Goal: Browse casually

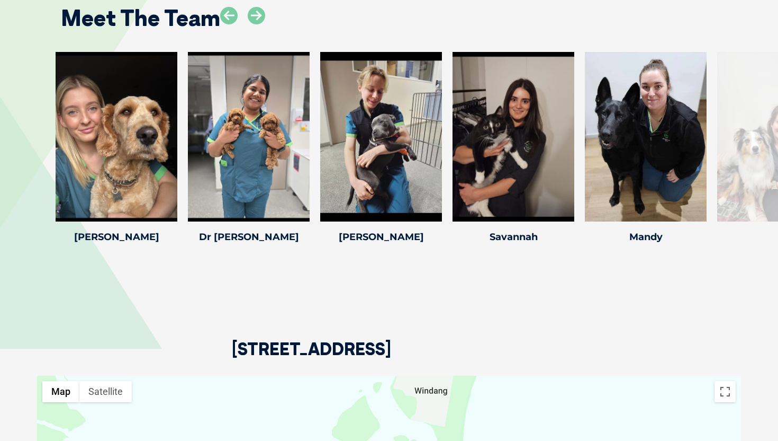
scroll to position [1356, 0]
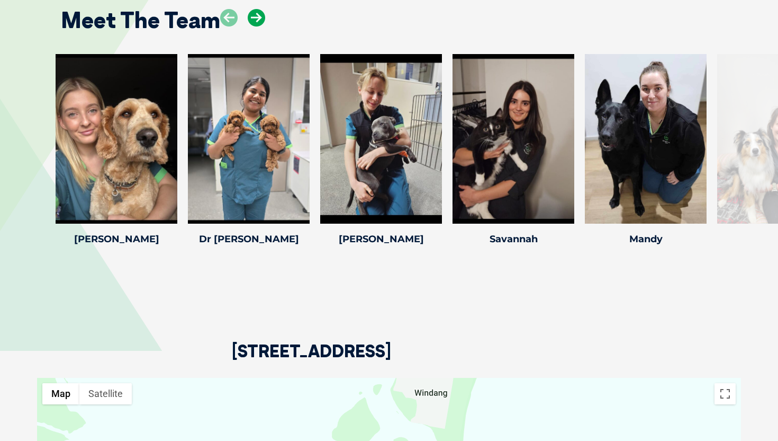
click at [254, 26] on icon at bounding box center [256, 17] width 17 height 17
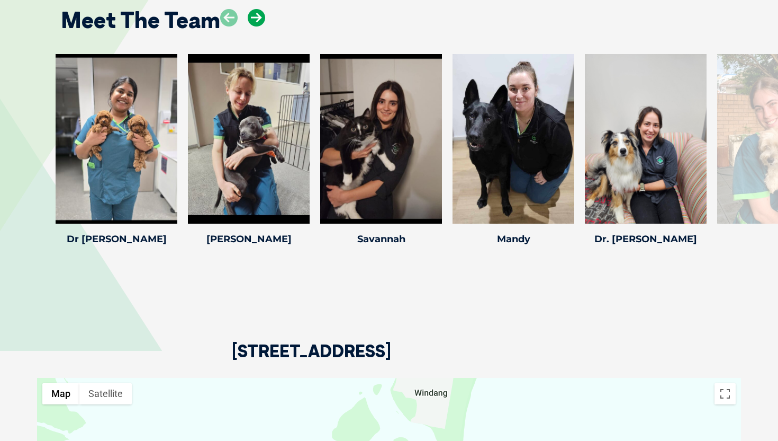
click at [257, 26] on icon at bounding box center [256, 17] width 17 height 17
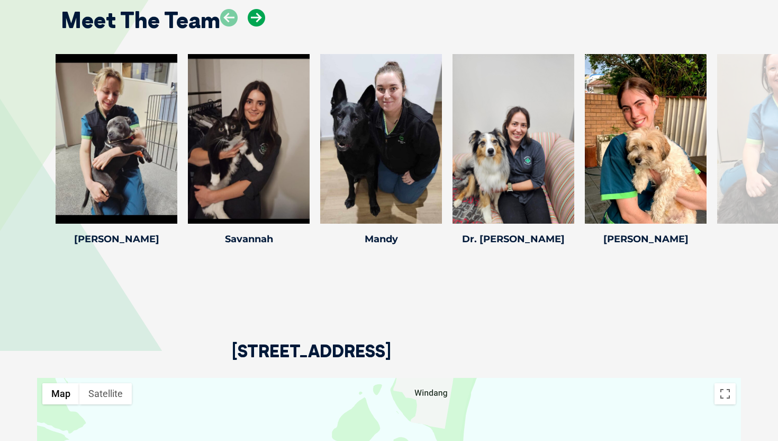
click at [257, 26] on icon at bounding box center [256, 17] width 17 height 17
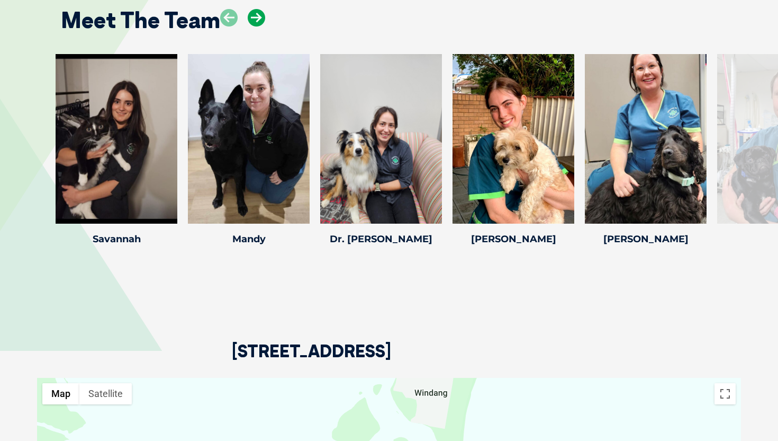
click at [257, 26] on icon at bounding box center [256, 17] width 17 height 17
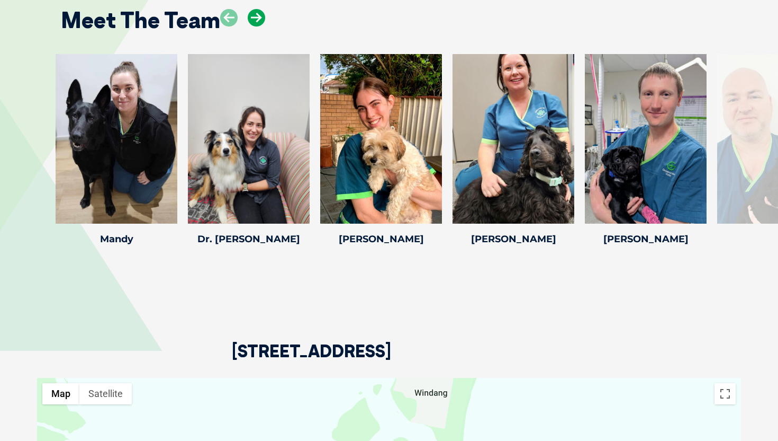
click at [257, 26] on icon at bounding box center [256, 17] width 17 height 17
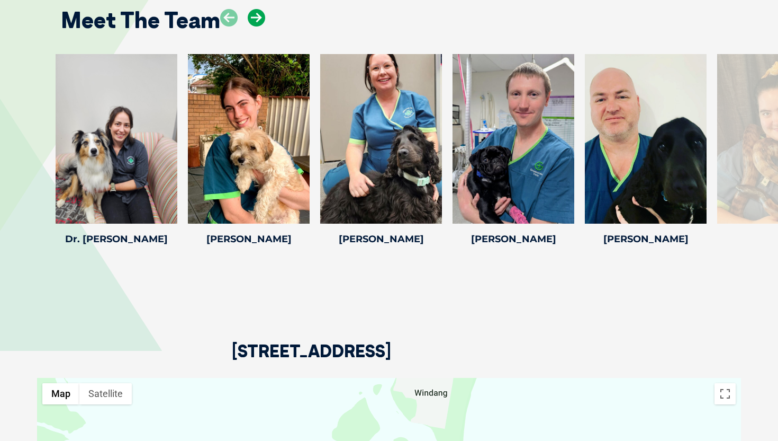
click at [257, 26] on icon at bounding box center [256, 17] width 17 height 17
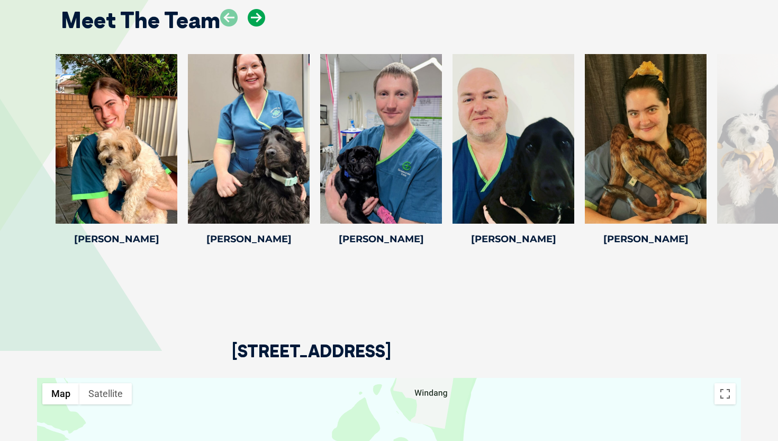
click at [257, 26] on icon at bounding box center [256, 17] width 17 height 17
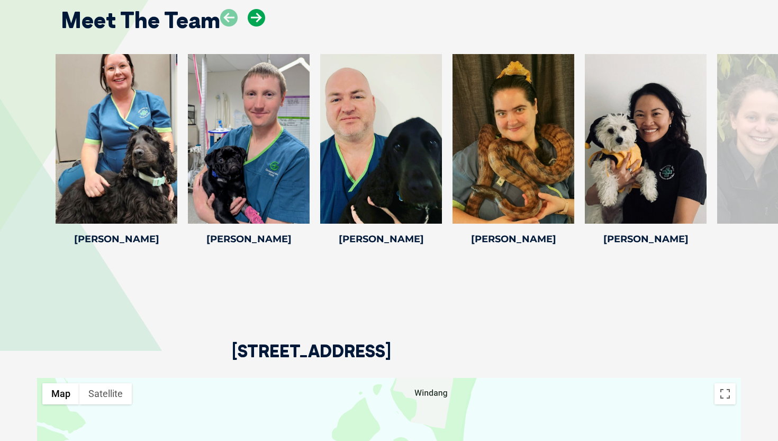
click at [257, 26] on icon at bounding box center [256, 17] width 17 height 17
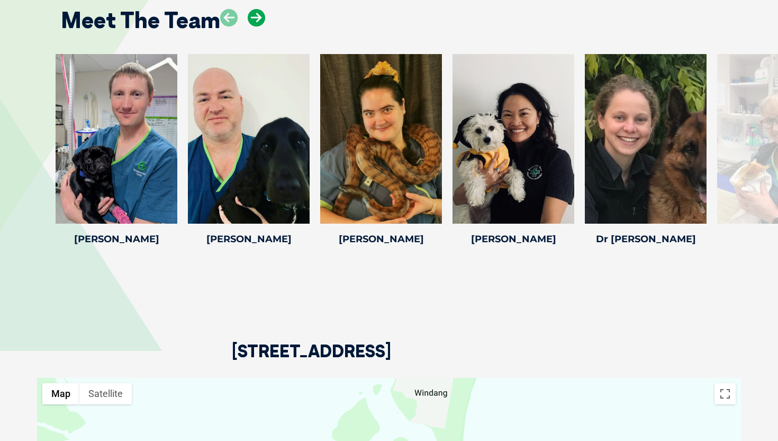
click at [257, 26] on icon at bounding box center [256, 17] width 17 height 17
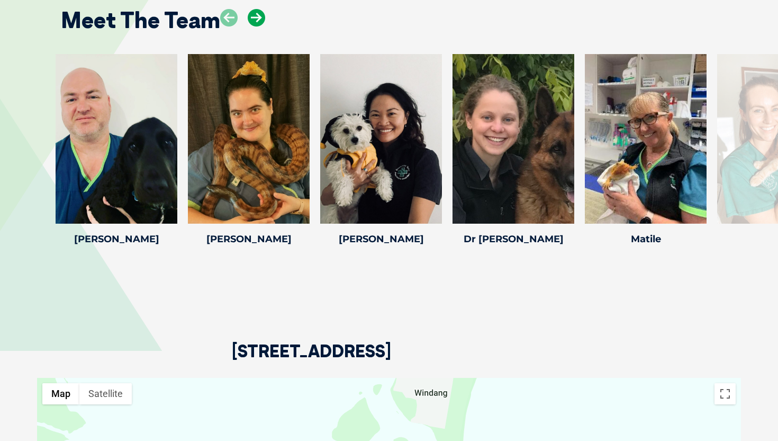
click at [257, 26] on icon at bounding box center [256, 17] width 17 height 17
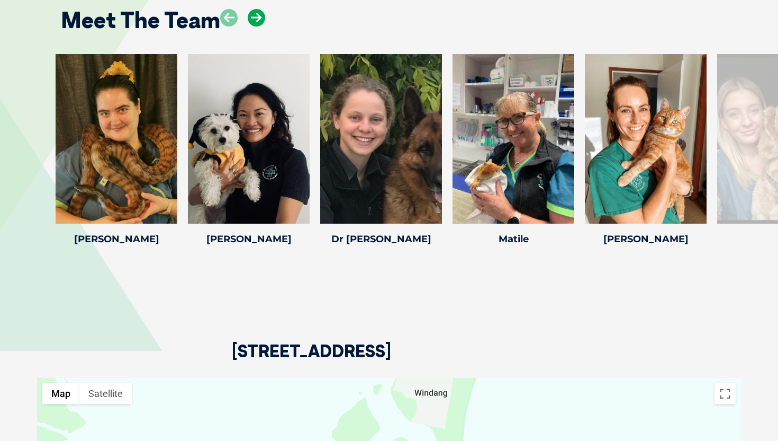
click at [257, 26] on icon at bounding box center [256, 17] width 17 height 17
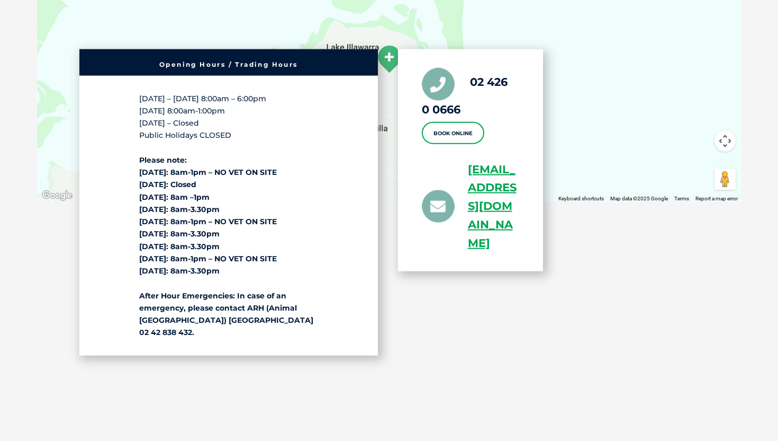
scroll to position [1789, 0]
